Goal: Check status: Check status

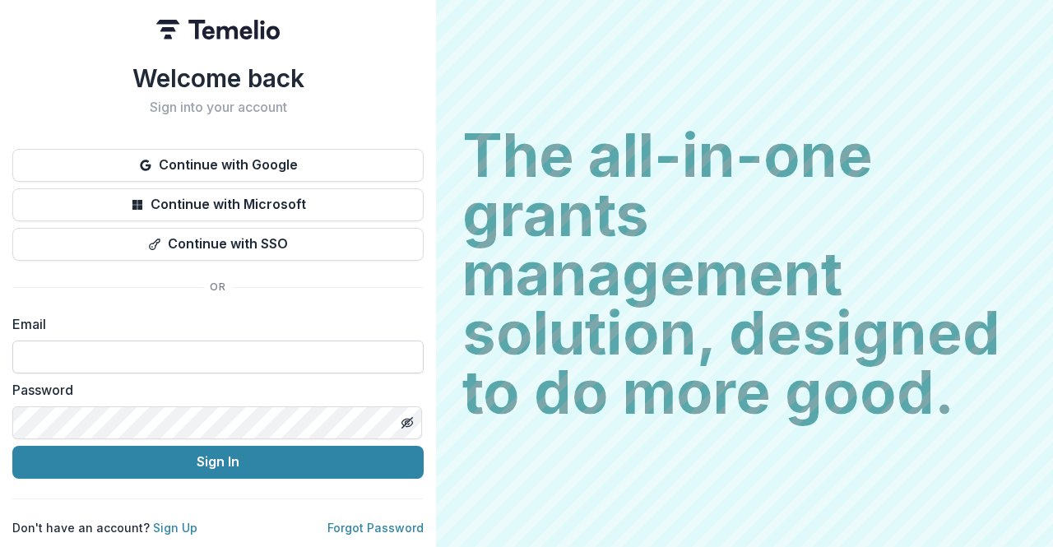
click at [238, 361] on input at bounding box center [217, 357] width 411 height 33
drag, startPoint x: 210, startPoint y: 347, endPoint x: 0, endPoint y: 335, distance: 210.2
click at [0, 335] on div "**********" at bounding box center [218, 273] width 436 height 547
type input "**********"
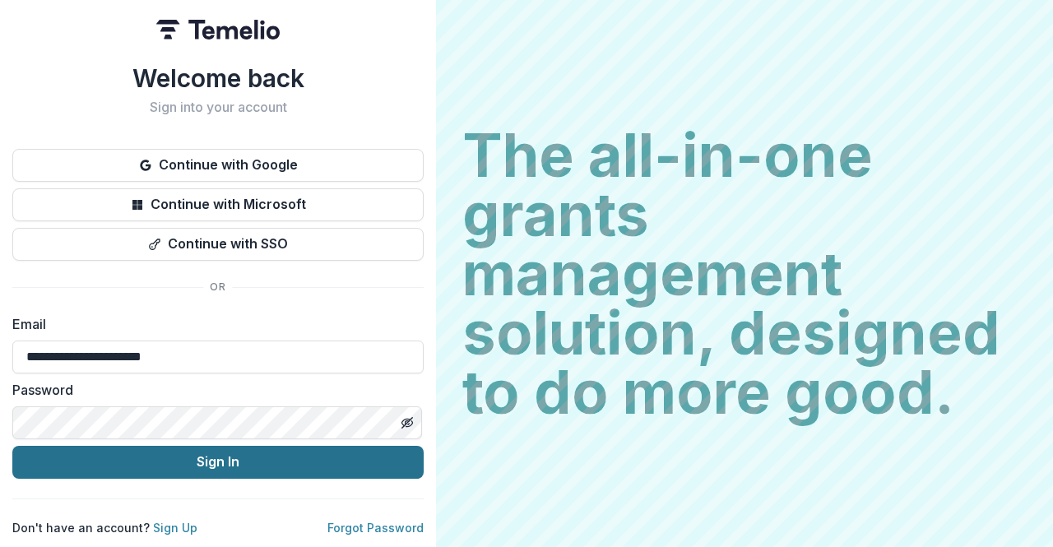
click at [178, 461] on button "Sign In" at bounding box center [217, 462] width 411 height 33
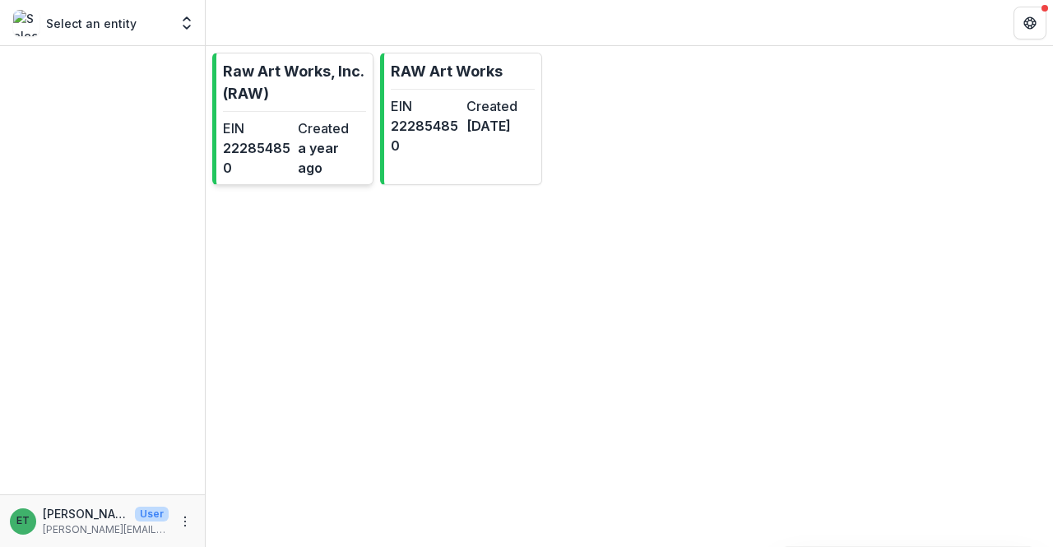
click at [331, 145] on dd "a year ago" at bounding box center [332, 157] width 68 height 39
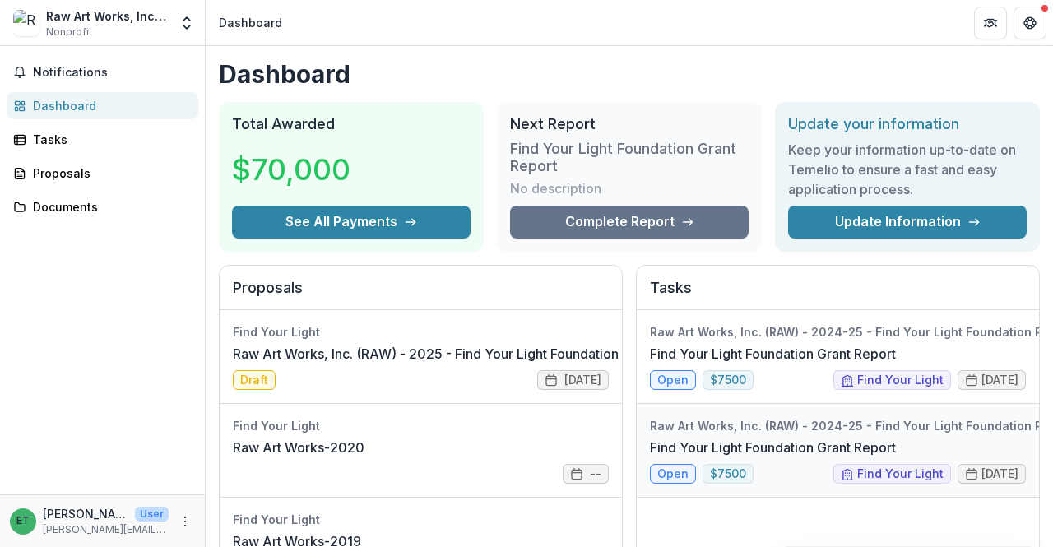
click at [774, 458] on link "Find Your Light Foundation Grant Report" at bounding box center [773, 448] width 246 height 20
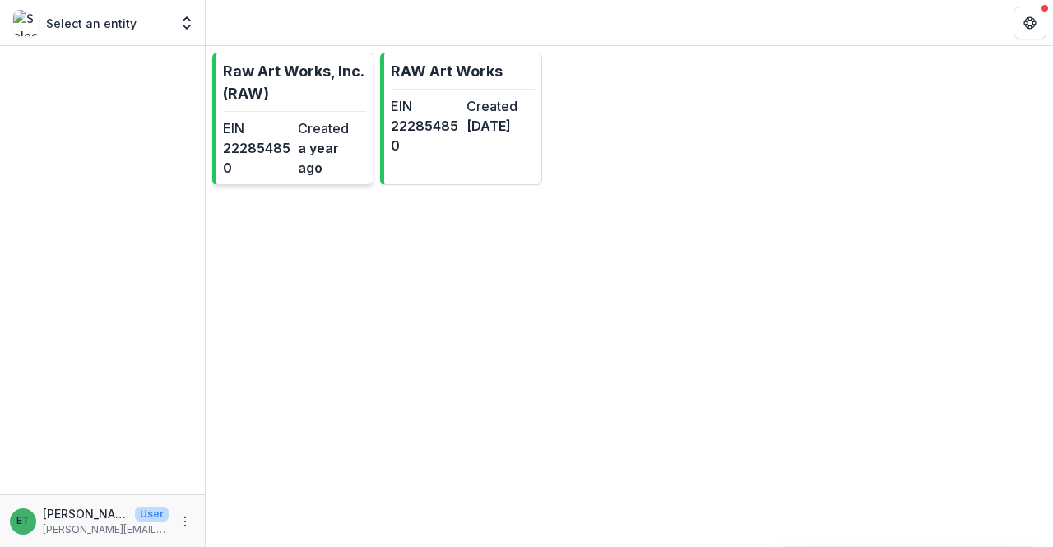
click at [336, 118] on dt "Created" at bounding box center [332, 128] width 68 height 20
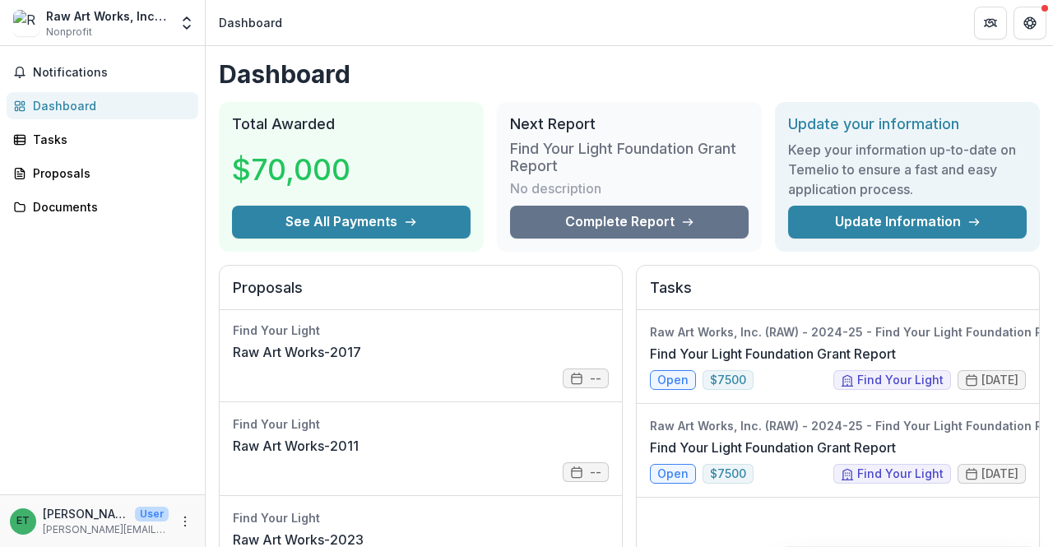
scroll to position [899, 0]
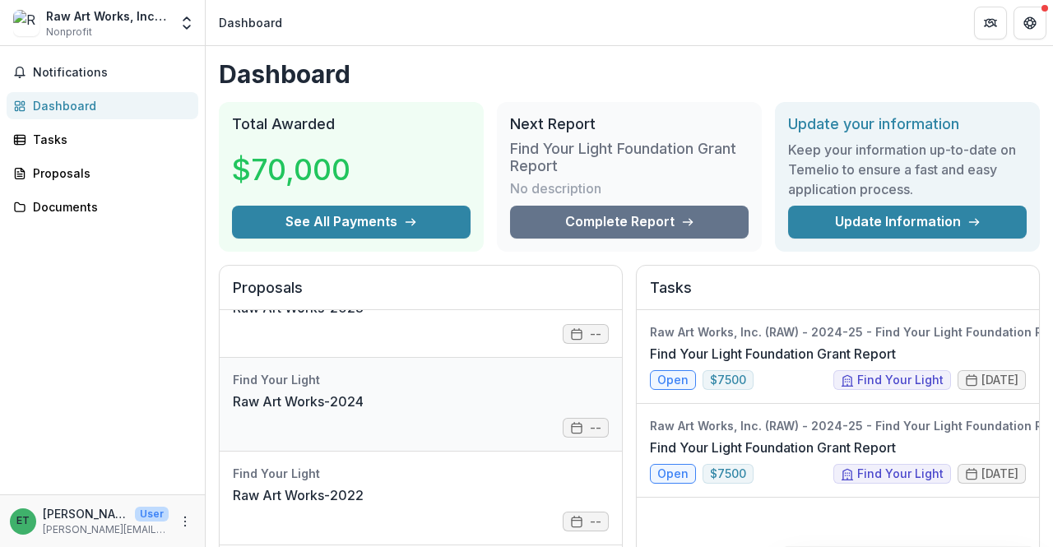
click at [364, 397] on link "Raw Art Works-2024" at bounding box center [298, 402] width 131 height 20
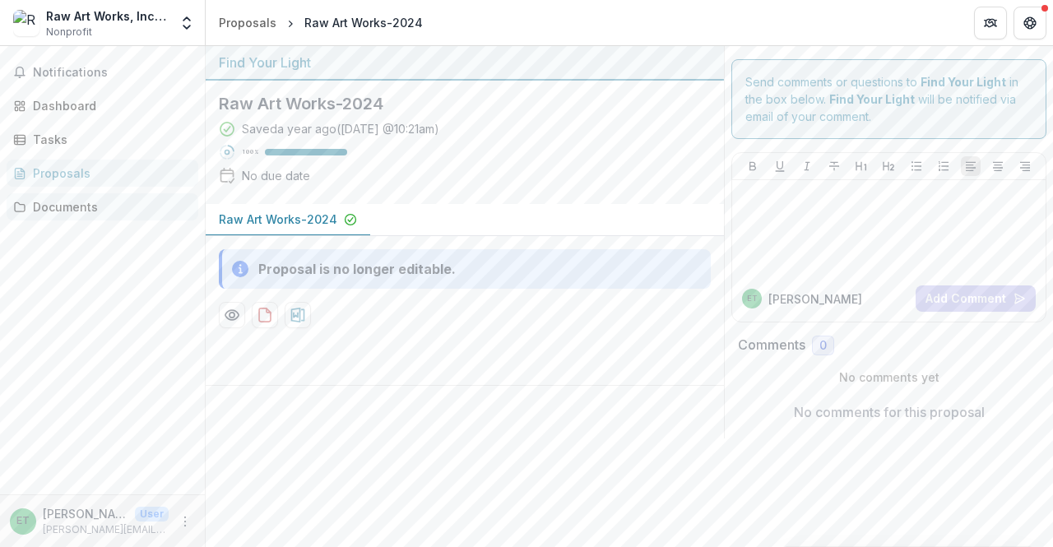
click at [55, 200] on div "Documents" at bounding box center [109, 206] width 152 height 17
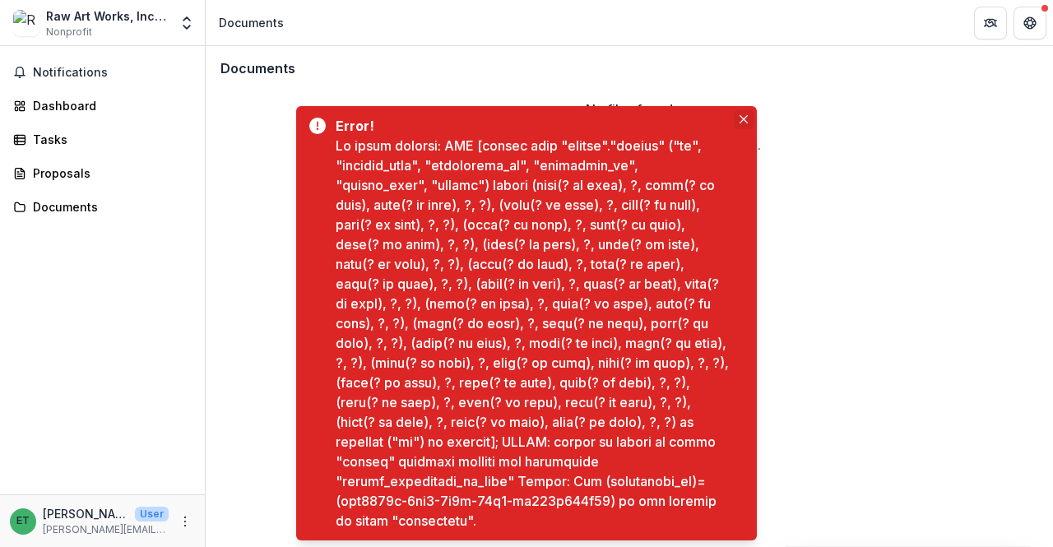
click at [738, 114] on button "Close" at bounding box center [744, 119] width 20 height 20
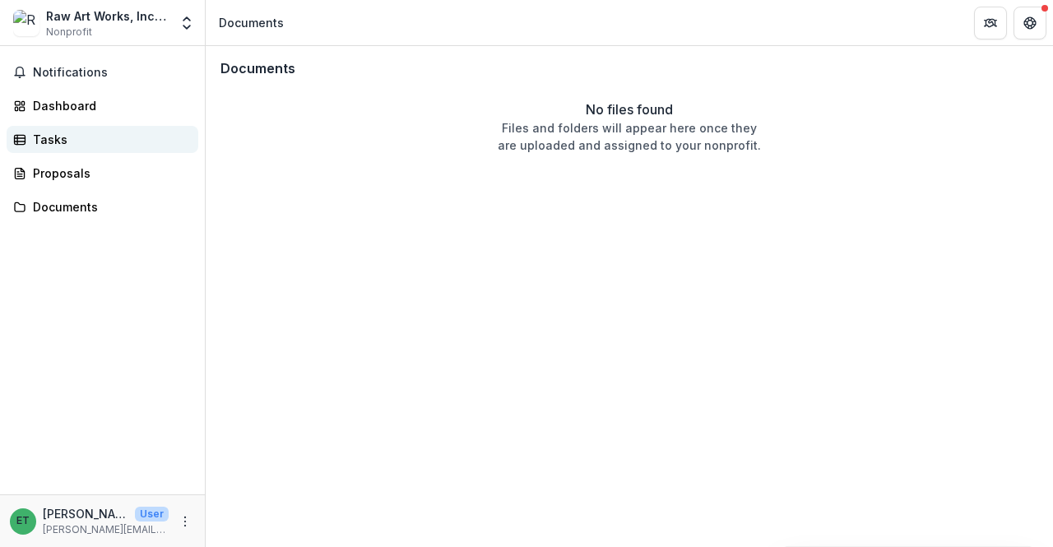
click at [82, 137] on div "Tasks" at bounding box center [109, 139] width 152 height 17
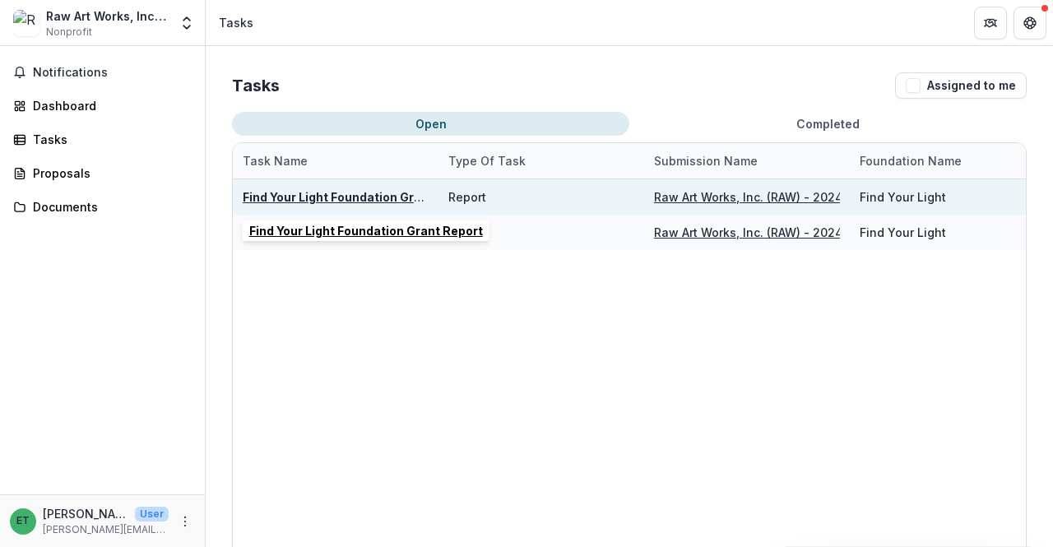
click at [373, 193] on u "Find Your Light Foundation Grant Report" at bounding box center [360, 197] width 234 height 14
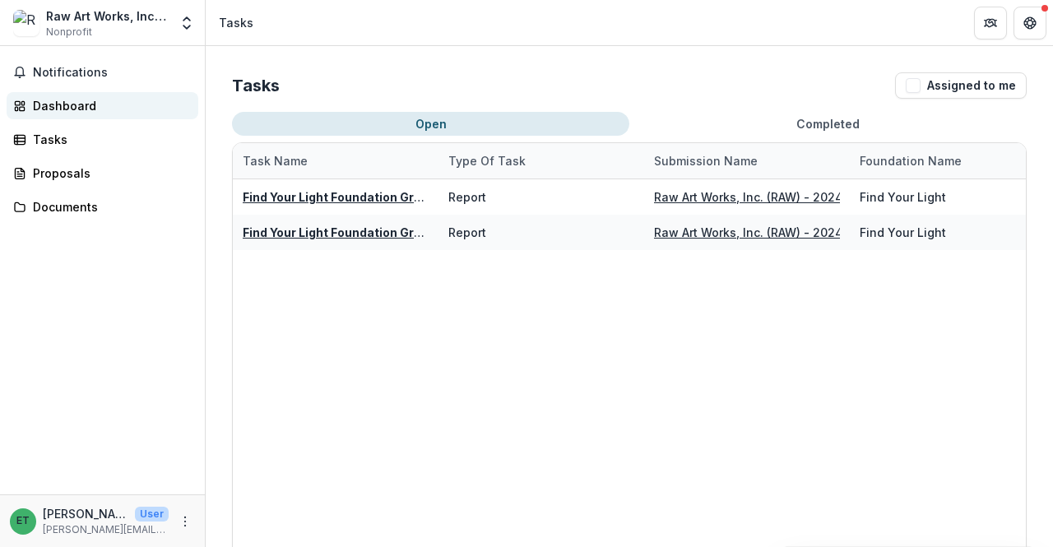
click at [102, 112] on div "Dashboard" at bounding box center [109, 105] width 152 height 17
